Goal: Task Accomplishment & Management: Use online tool/utility

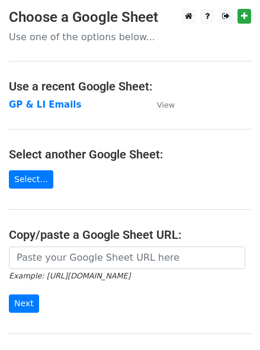
click at [48, 103] on strong "GP & LI Emails" at bounding box center [45, 104] width 72 height 11
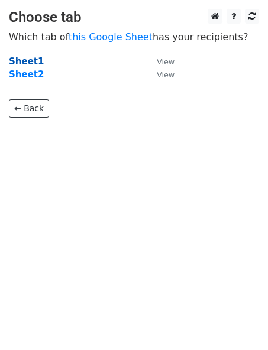
click at [27, 63] on strong "Sheet1" at bounding box center [26, 61] width 35 height 11
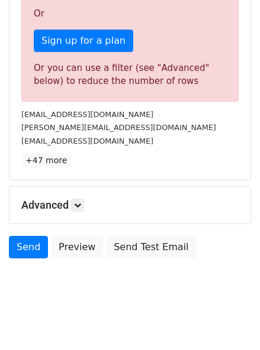
scroll to position [362, 0]
